Goal: Information Seeking & Learning: Find specific fact

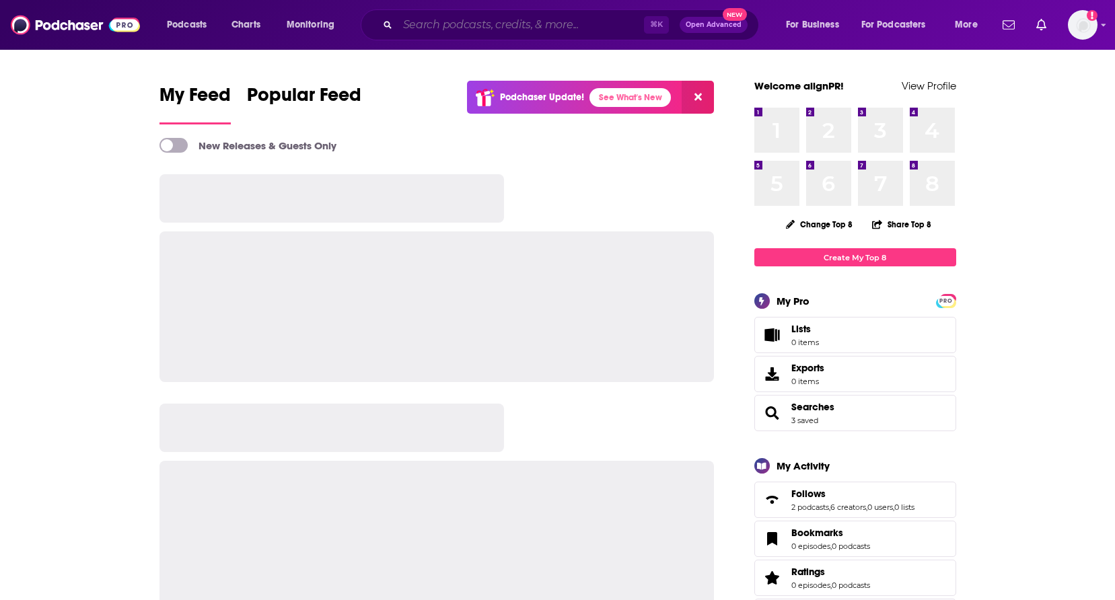
click at [486, 25] on input "Search podcasts, credits, & more..." at bounding box center [521, 25] width 246 height 22
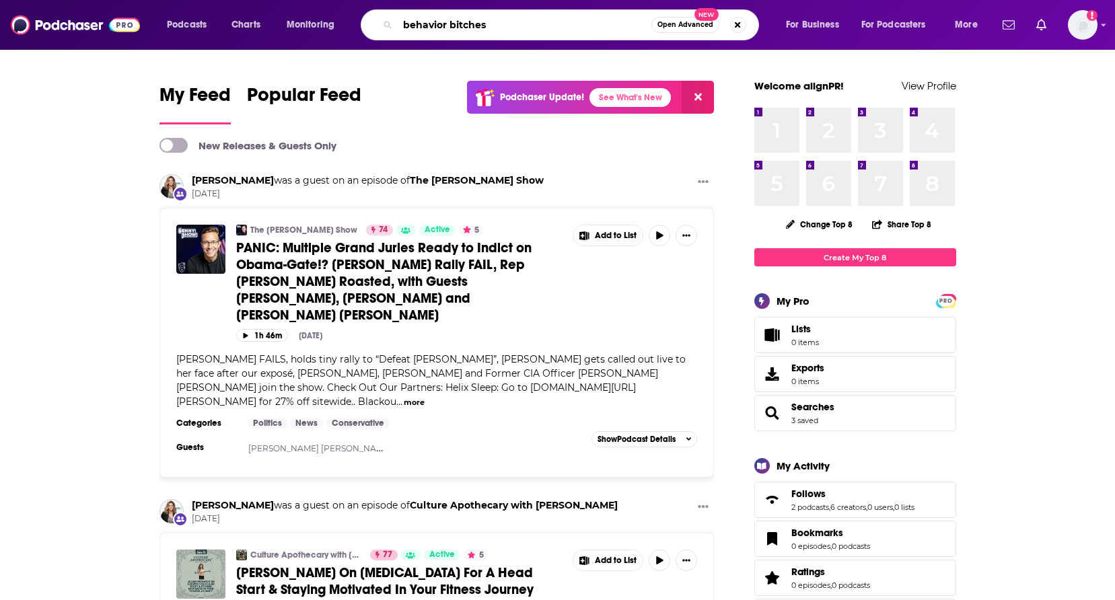
type input "behavior bitches"
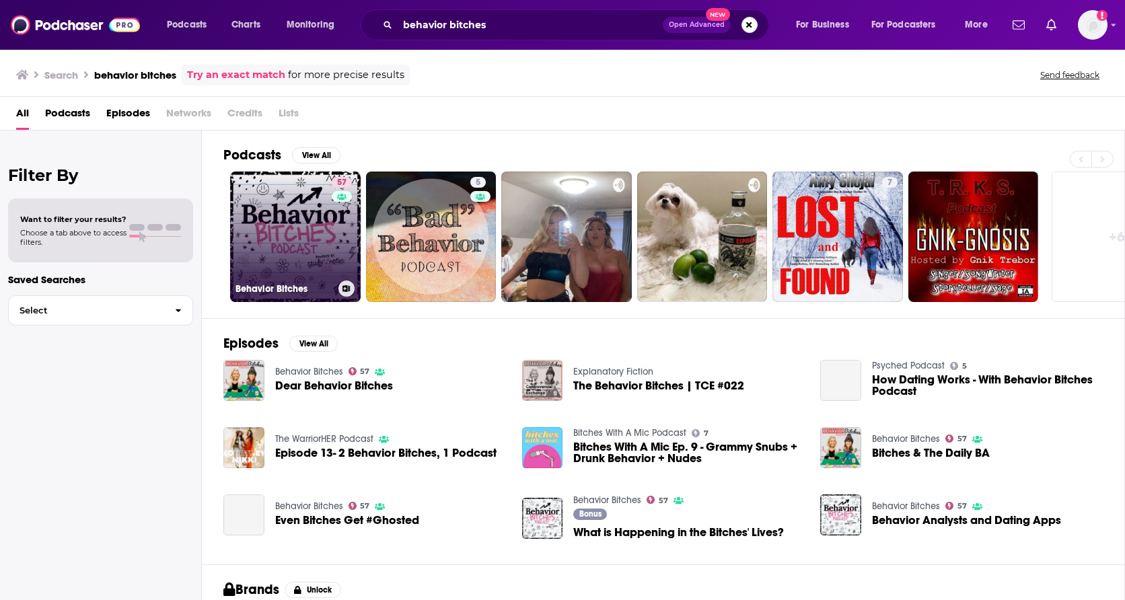
click at [326, 237] on link "57 Behavior Bitches" at bounding box center [295, 237] width 131 height 131
